Goal: Information Seeking & Learning: Learn about a topic

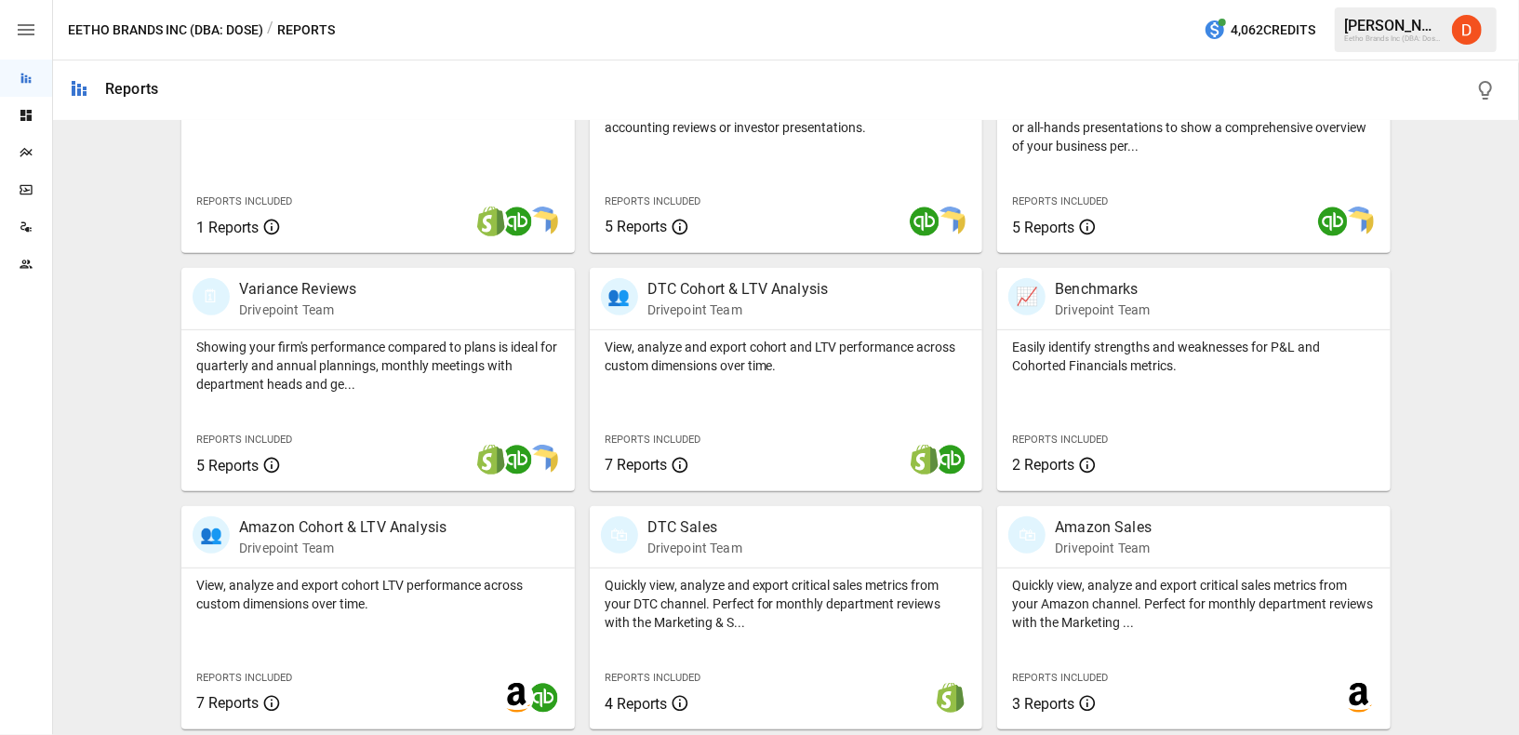
scroll to position [466, 0]
click at [719, 290] on p "DTC Cohort & LTV Analysis" at bounding box center [738, 290] width 181 height 22
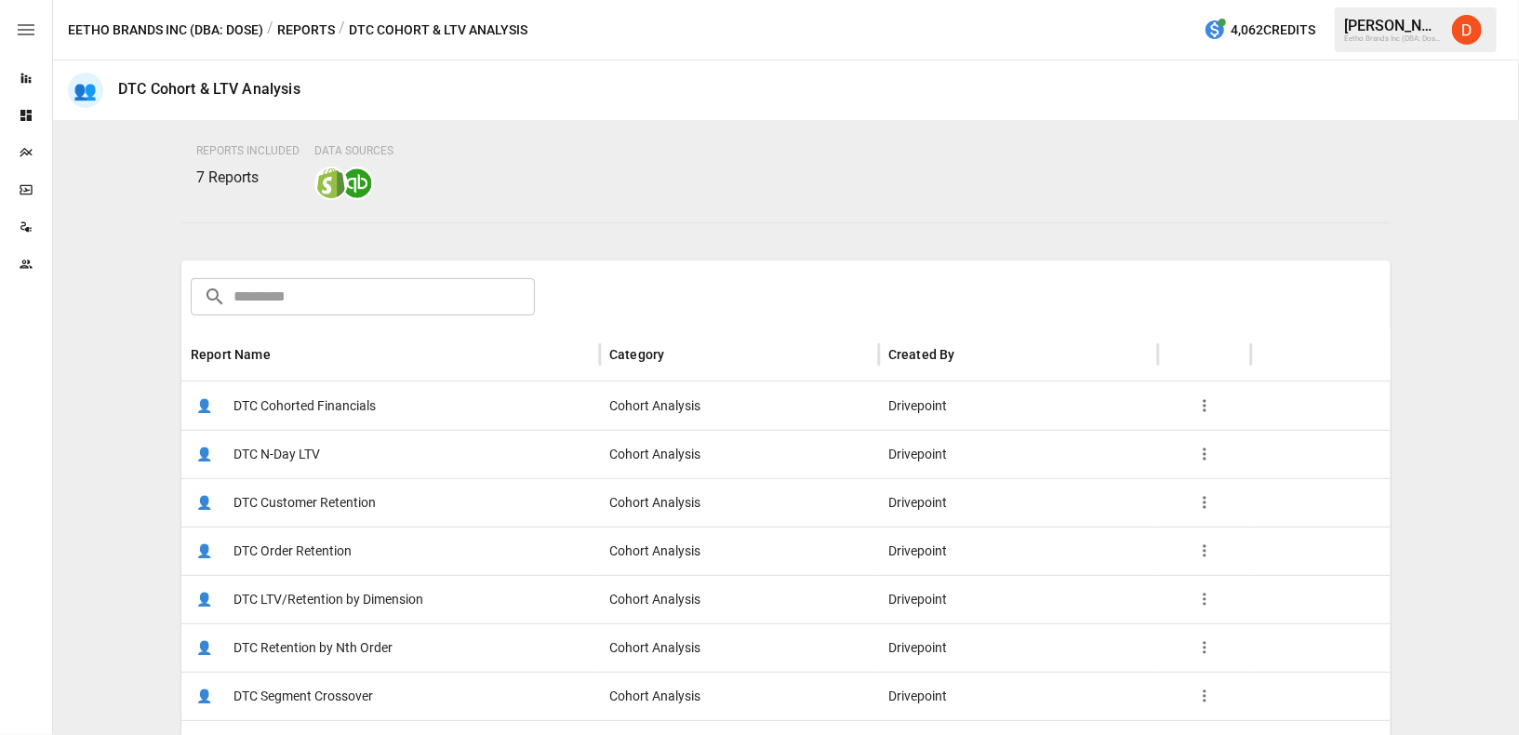
scroll to position [144, 0]
click at [302, 403] on span "DTC Cohorted Financials" at bounding box center [305, 404] width 142 height 47
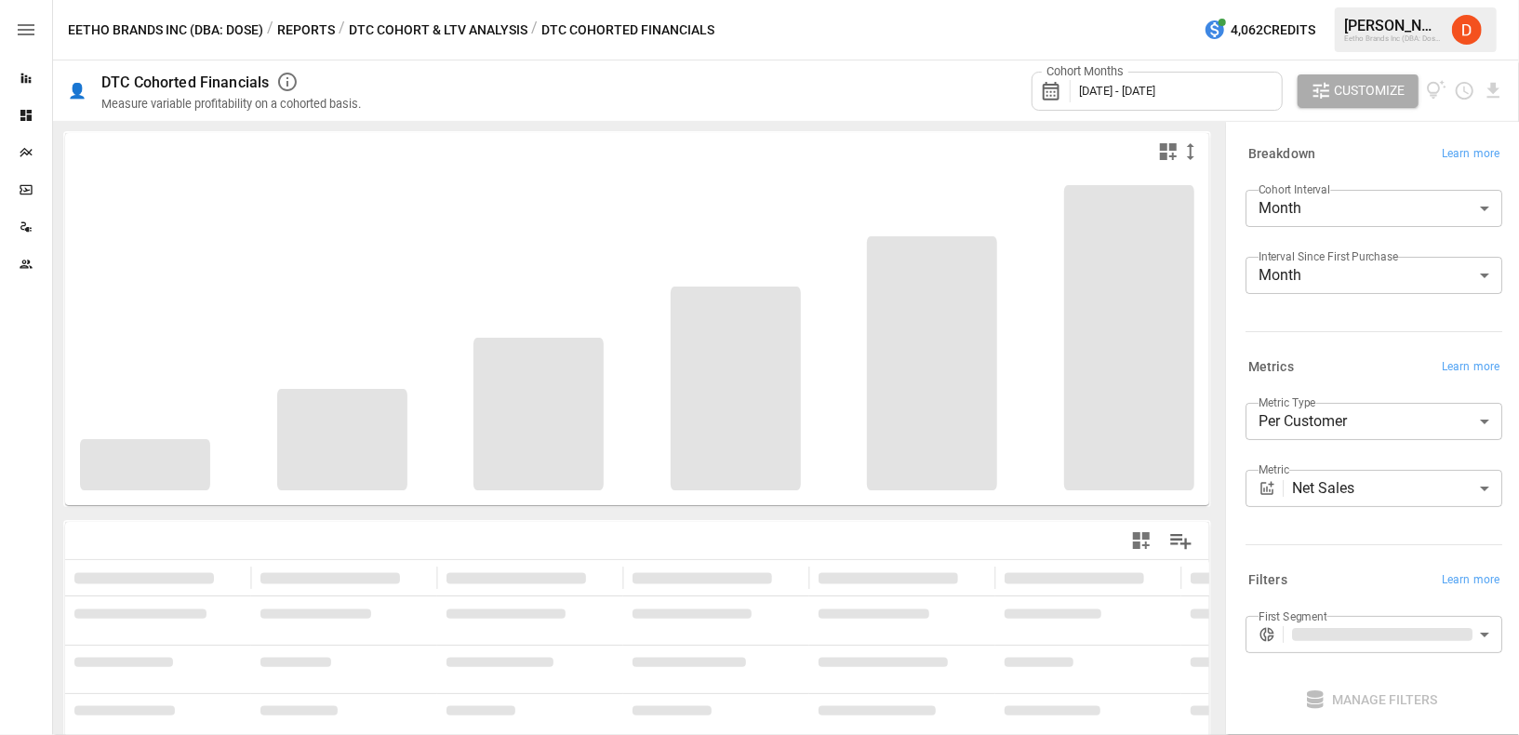
click at [1370, 0] on body "**********" at bounding box center [759, 0] width 1519 height 0
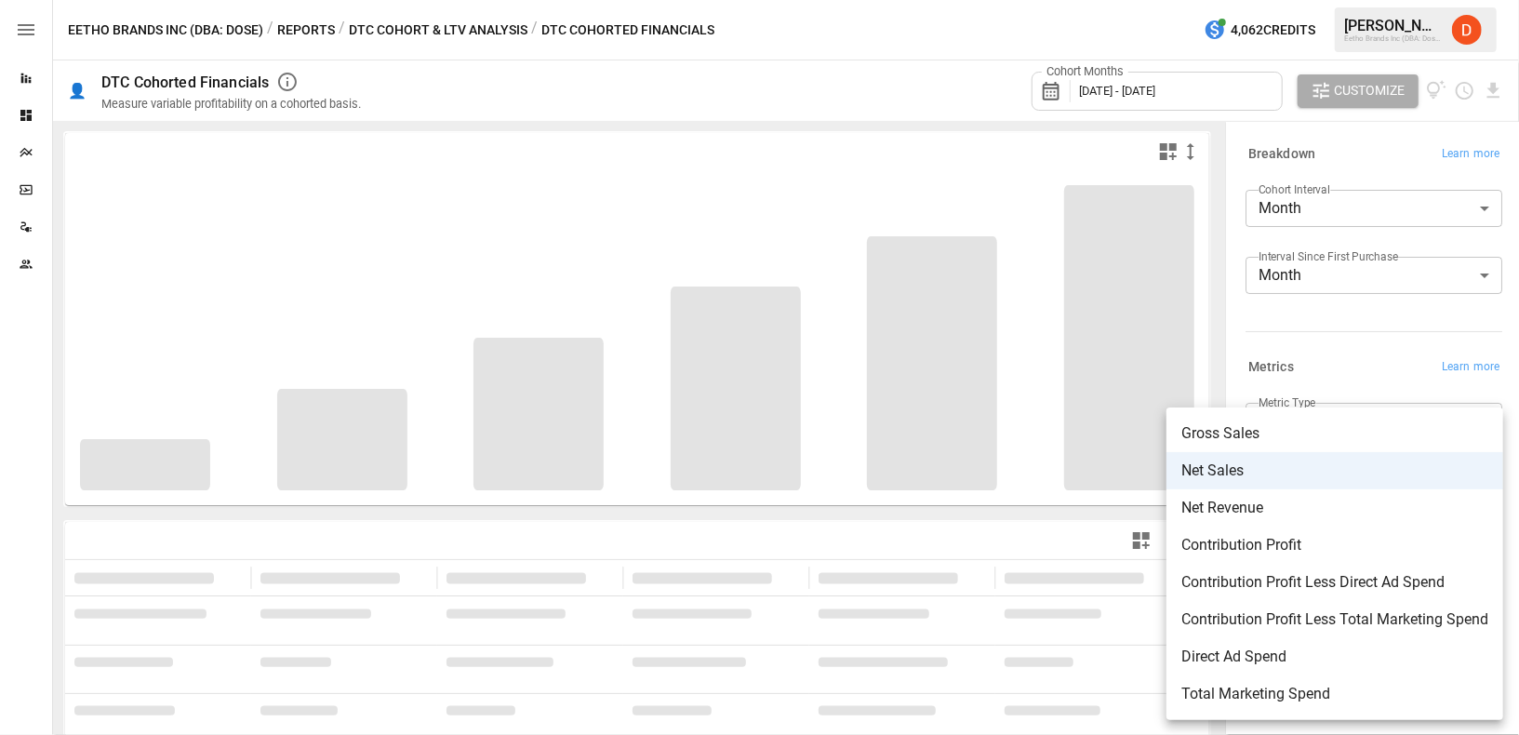
click at [799, 422] on div at bounding box center [759, 367] width 1519 height 735
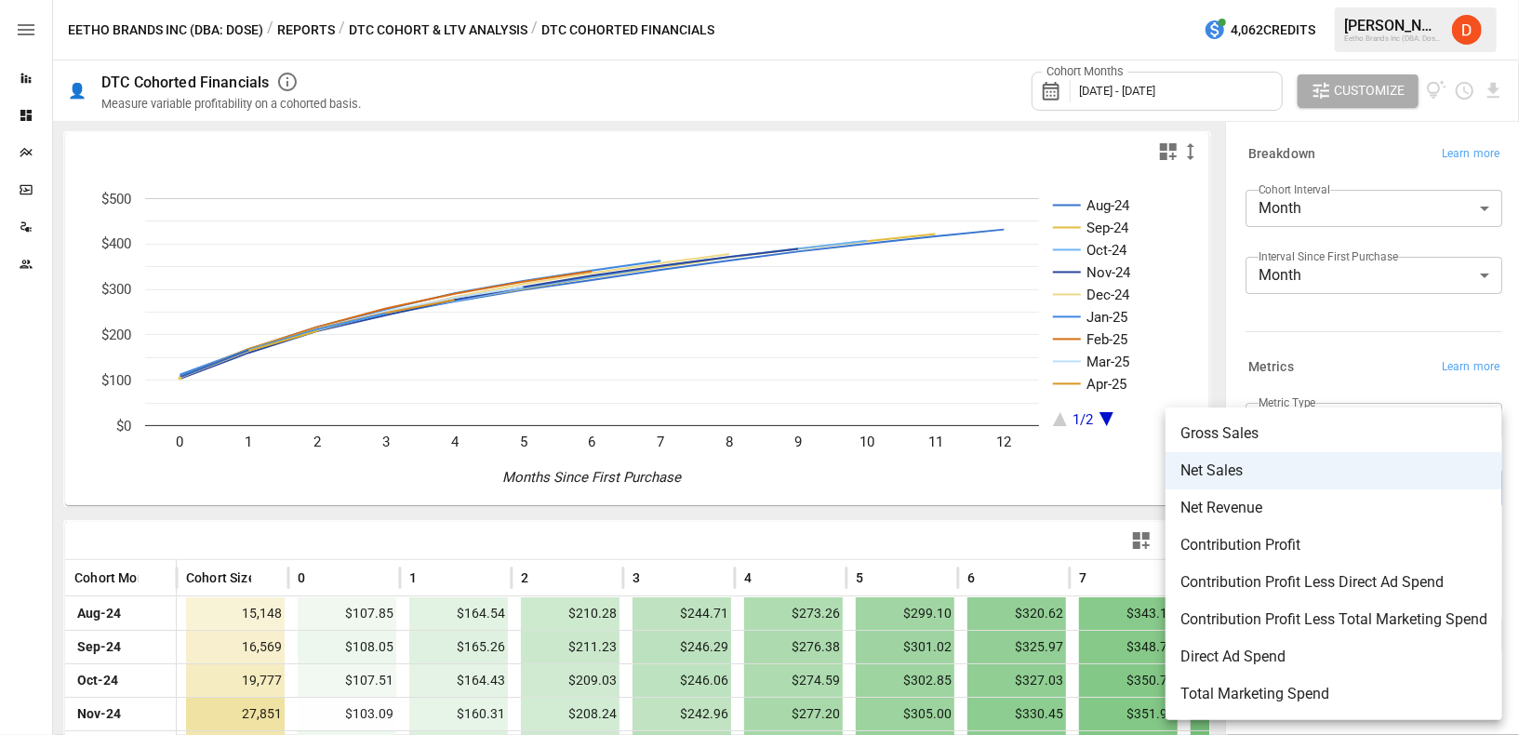
click at [1400, 0] on body "Reports Dashboards Plans SmartModel ™ Data Sources Team Eetho Brands Inc (DBA: …" at bounding box center [759, 0] width 1519 height 0
click at [1378, 315] on div at bounding box center [759, 367] width 1519 height 735
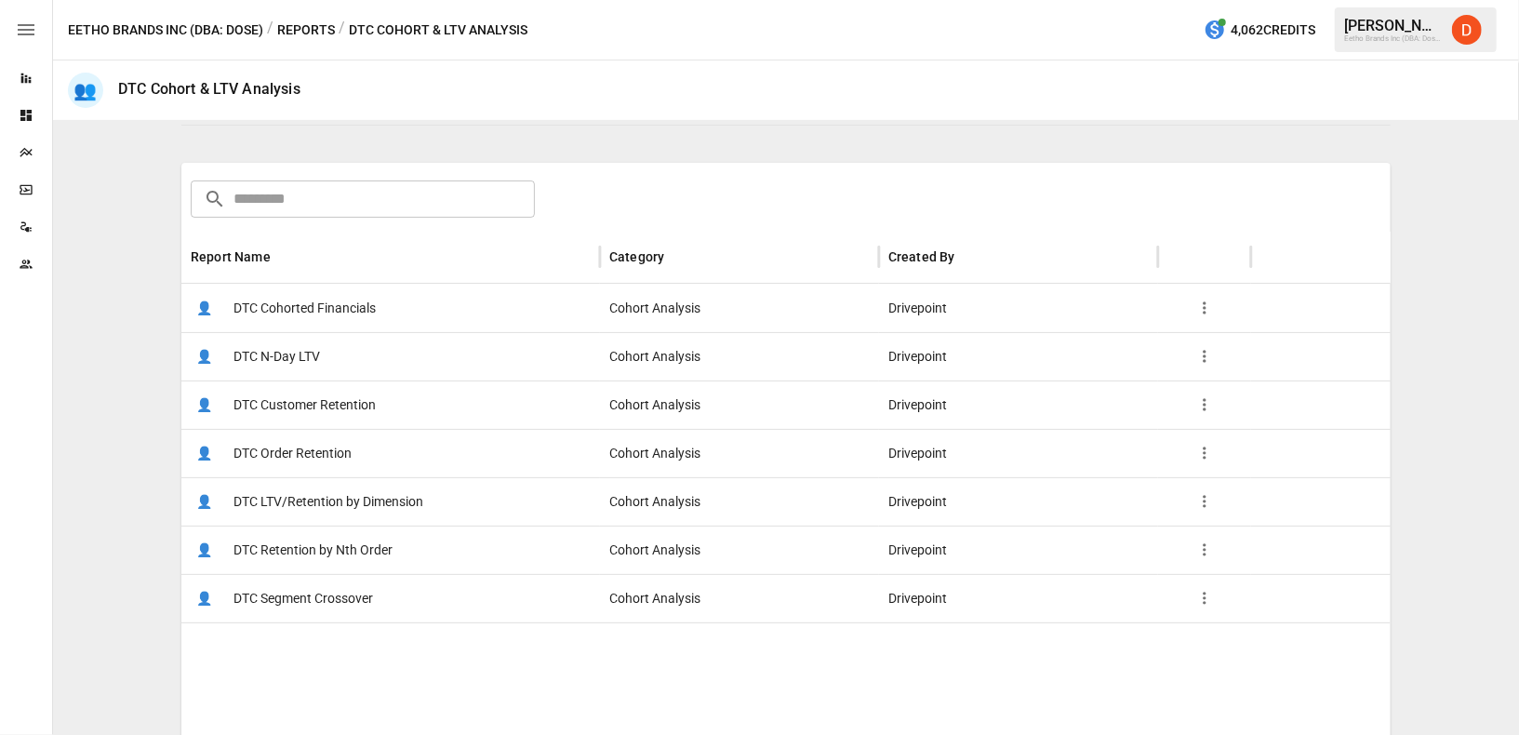
scroll to position [234, 0]
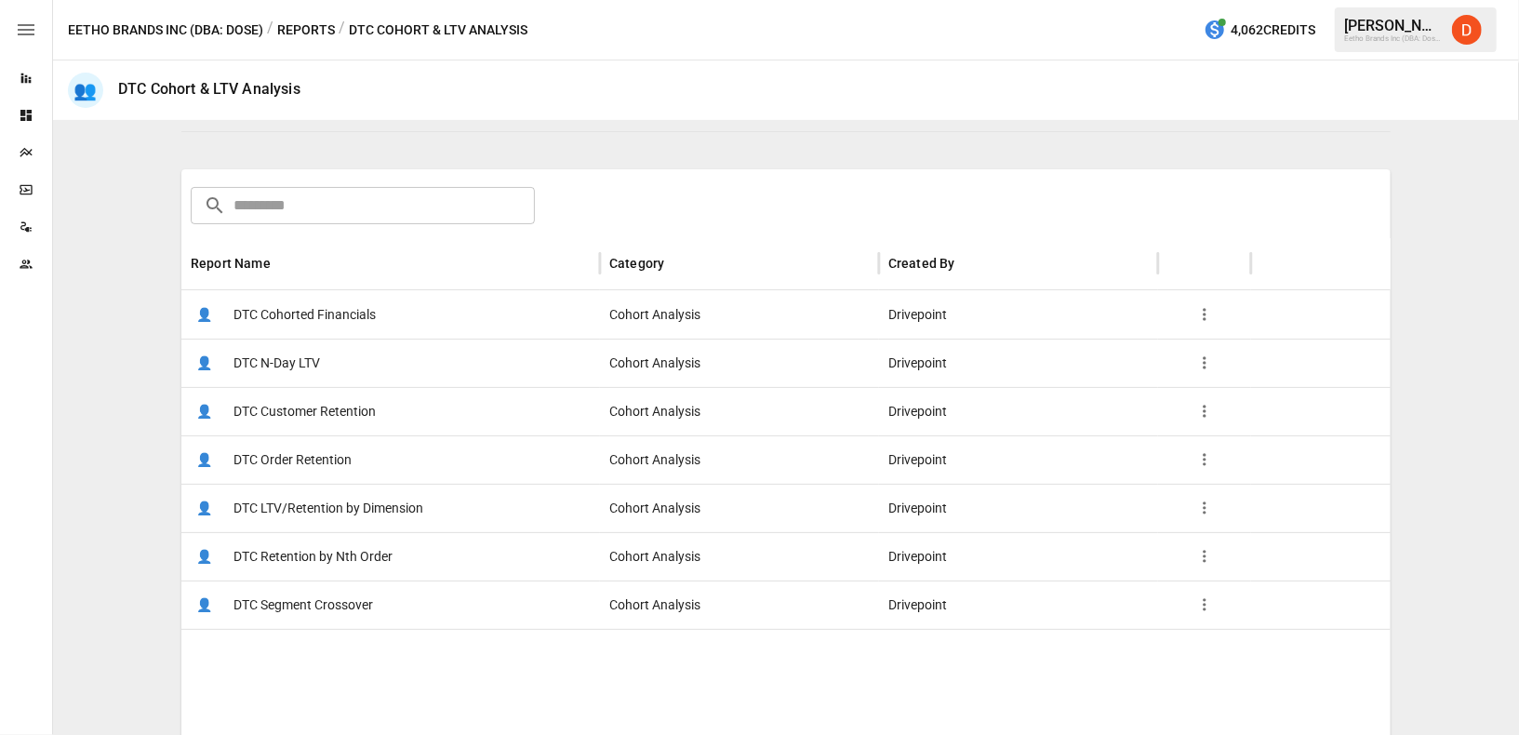
click at [303, 308] on span "DTC Cohorted Financials" at bounding box center [305, 314] width 142 height 47
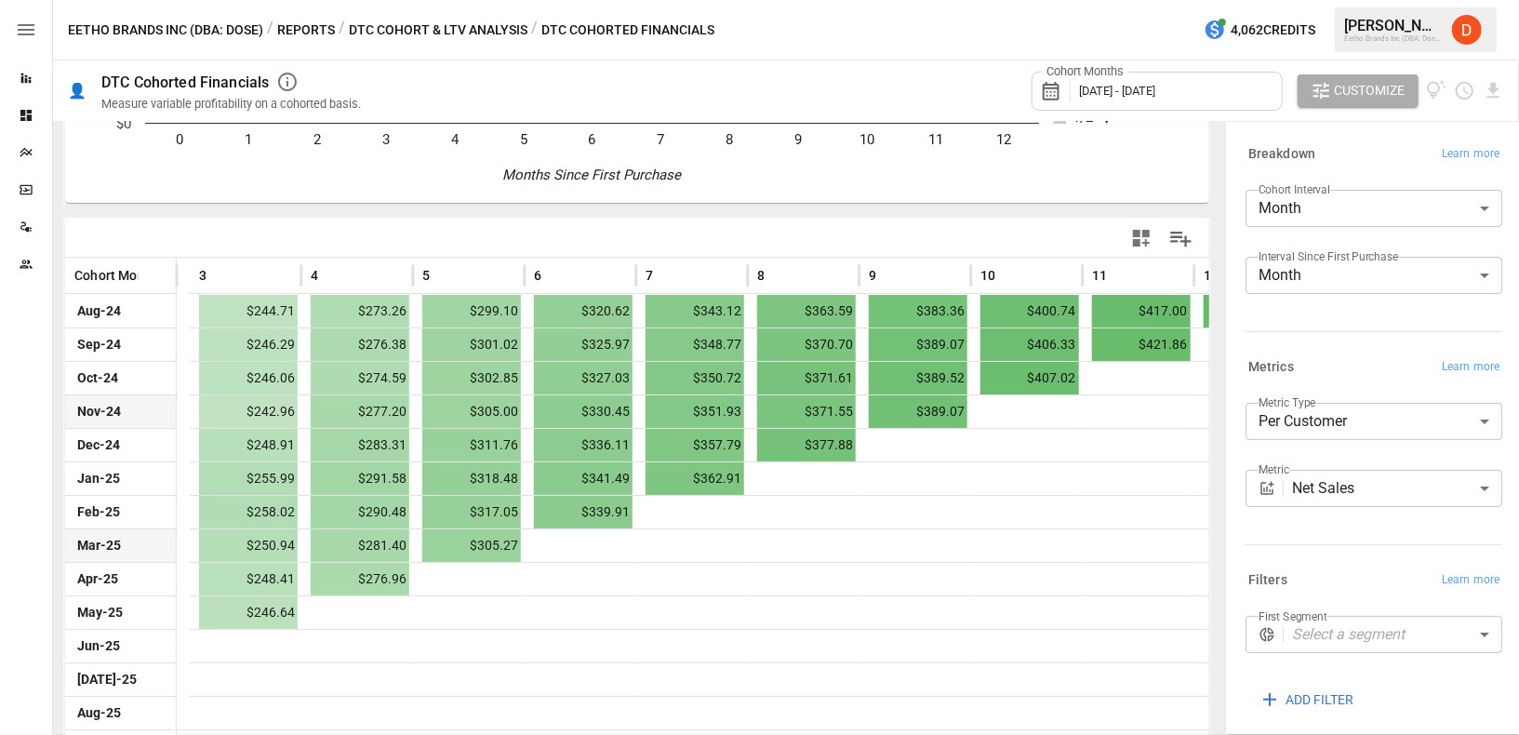
scroll to position [0, 462]
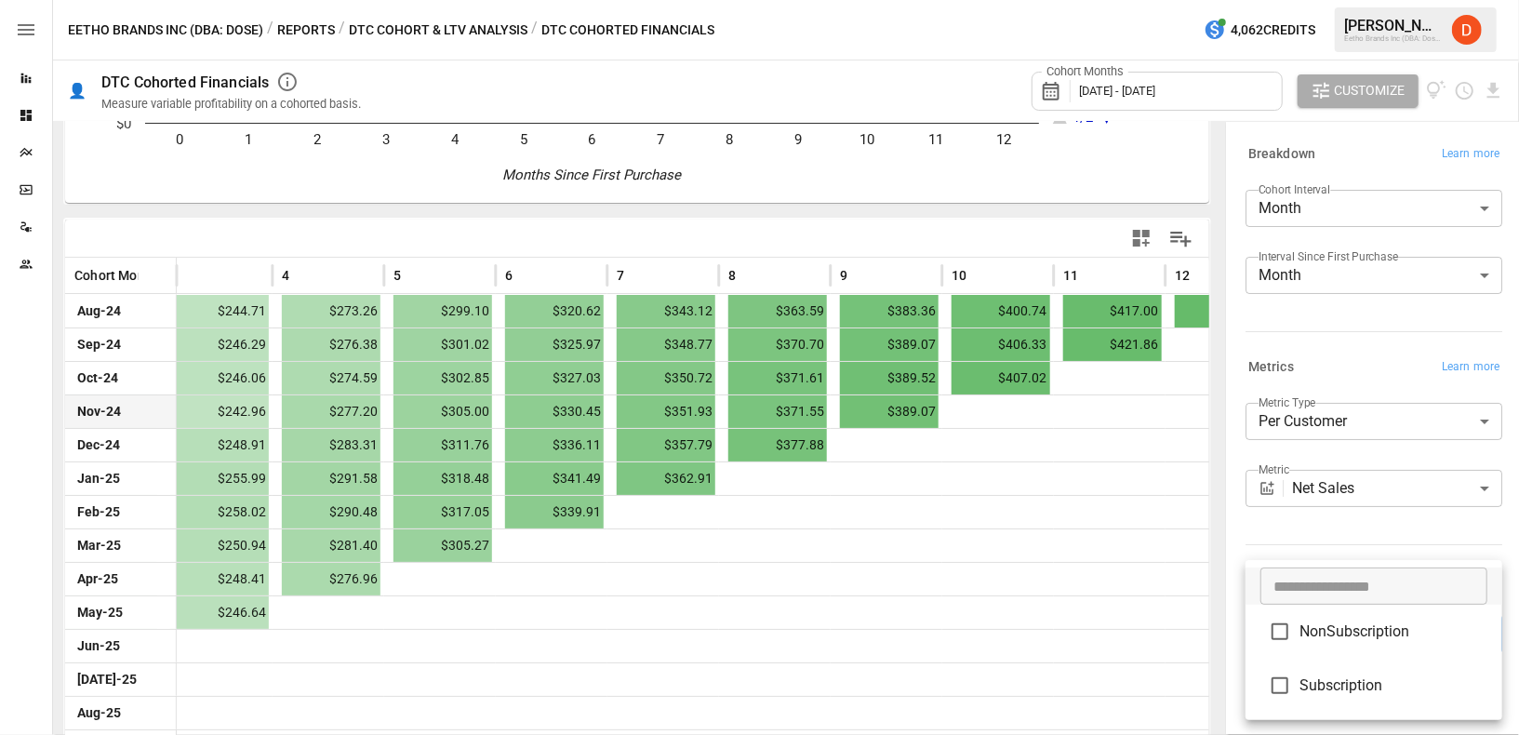
click at [1391, 0] on body "Reports Dashboards Plans SmartModel ™ Data Sources Team Eetho Brands Inc (DBA: …" at bounding box center [759, 0] width 1519 height 0
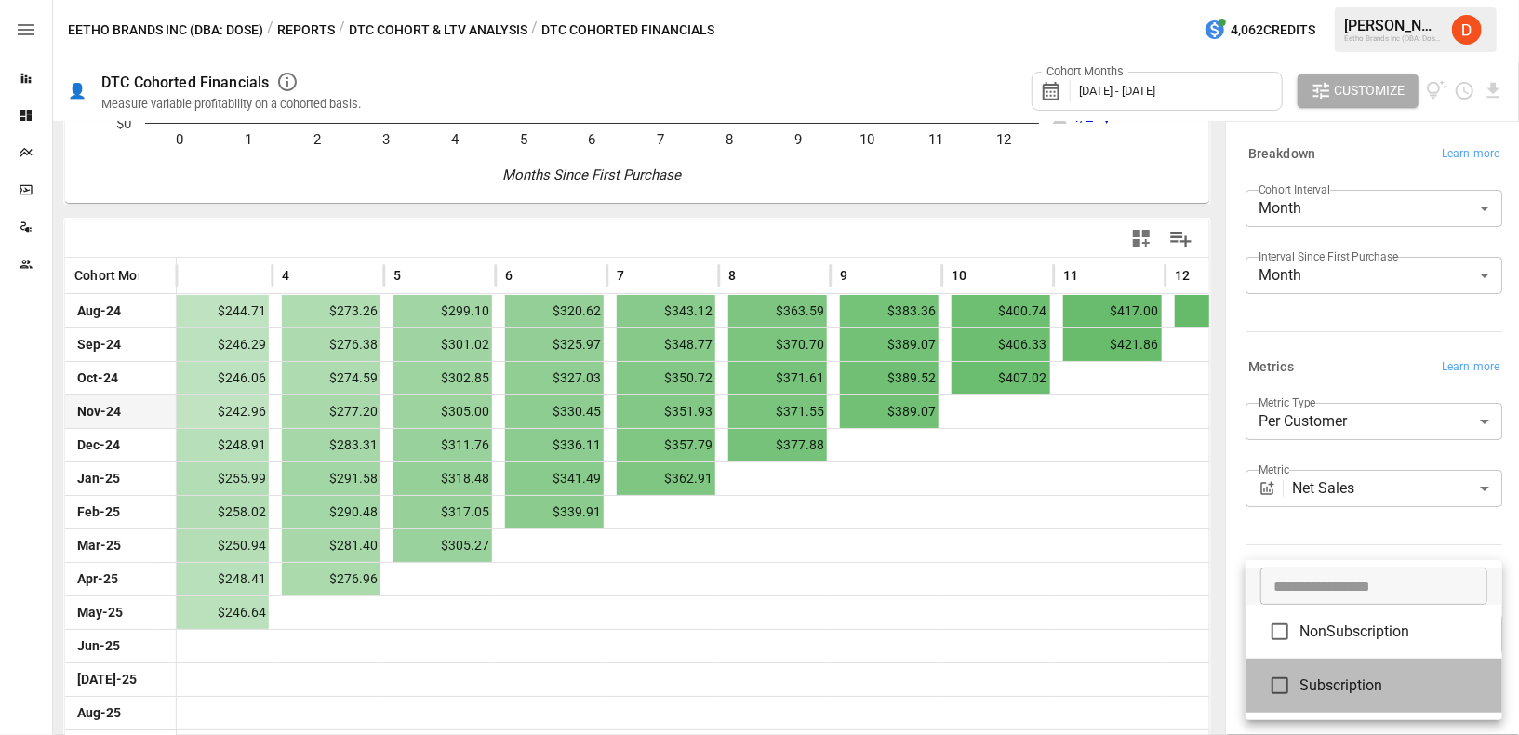
click at [1353, 678] on span "Subscription" at bounding box center [1394, 686] width 188 height 22
type input "**********"
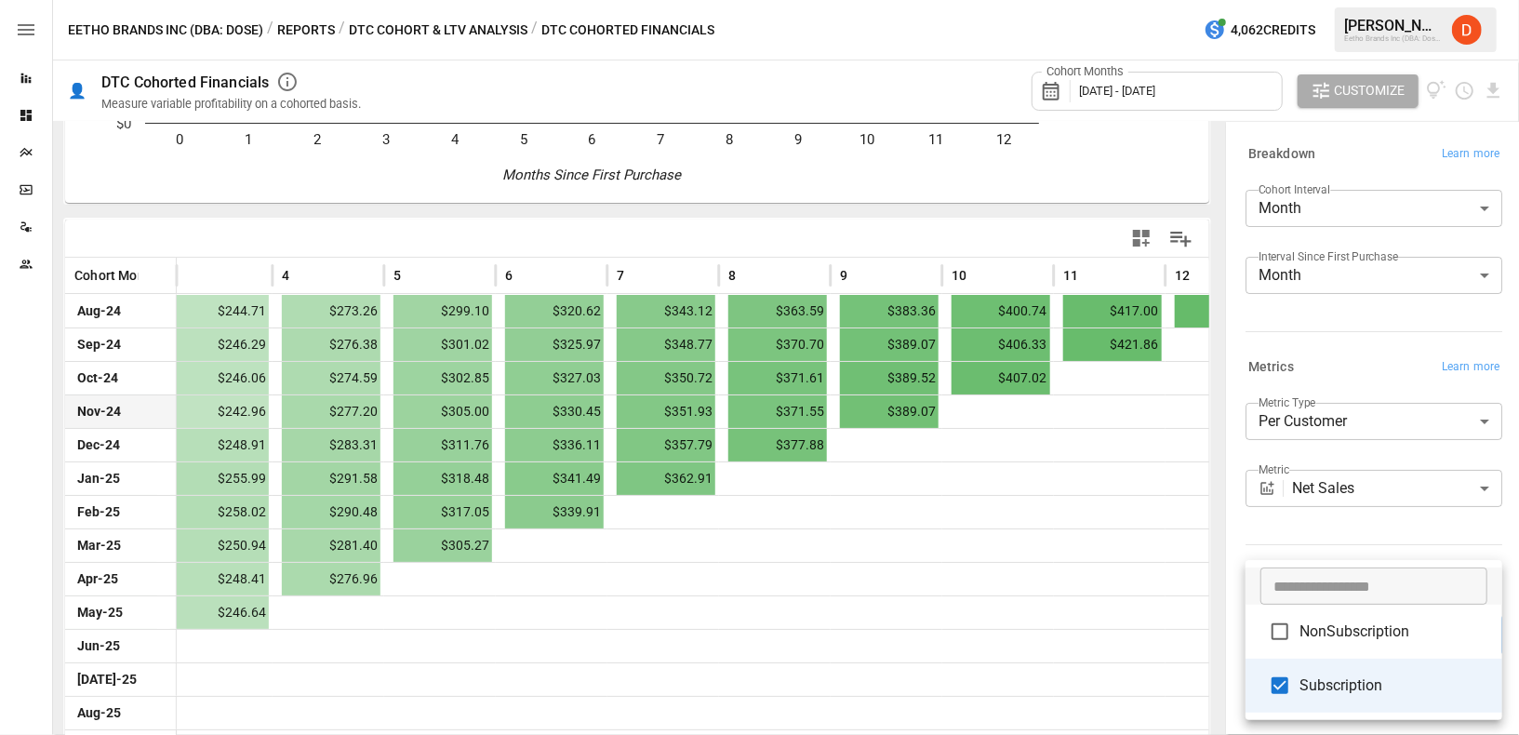
click at [1056, 554] on div at bounding box center [759, 367] width 1519 height 735
